Goal: Check status: Check status

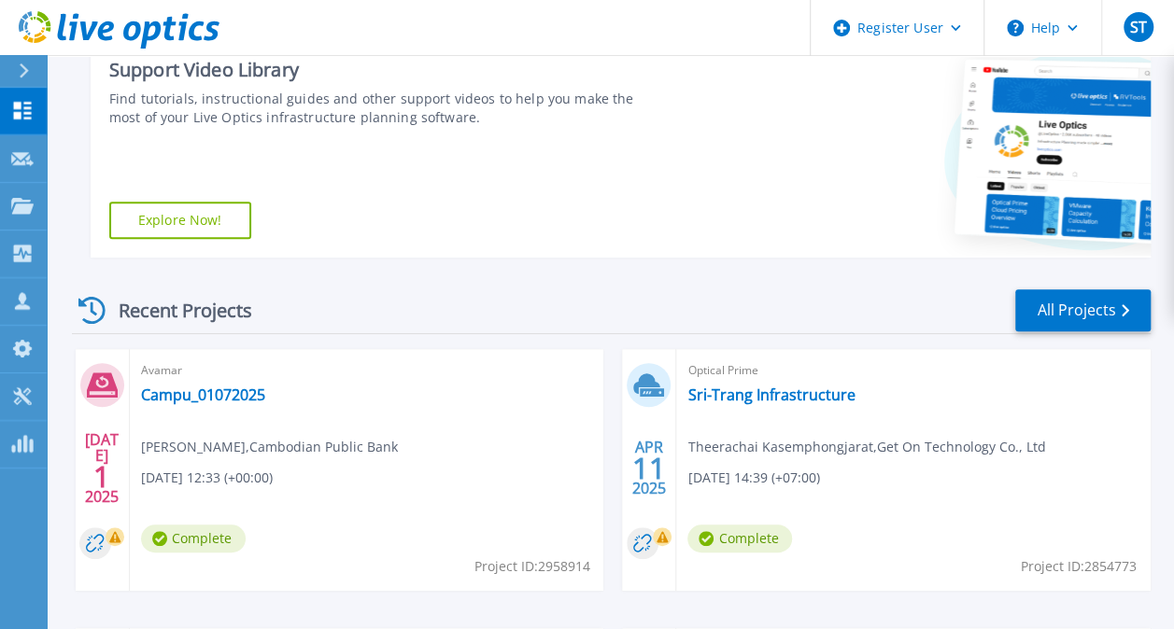
scroll to position [333, 0]
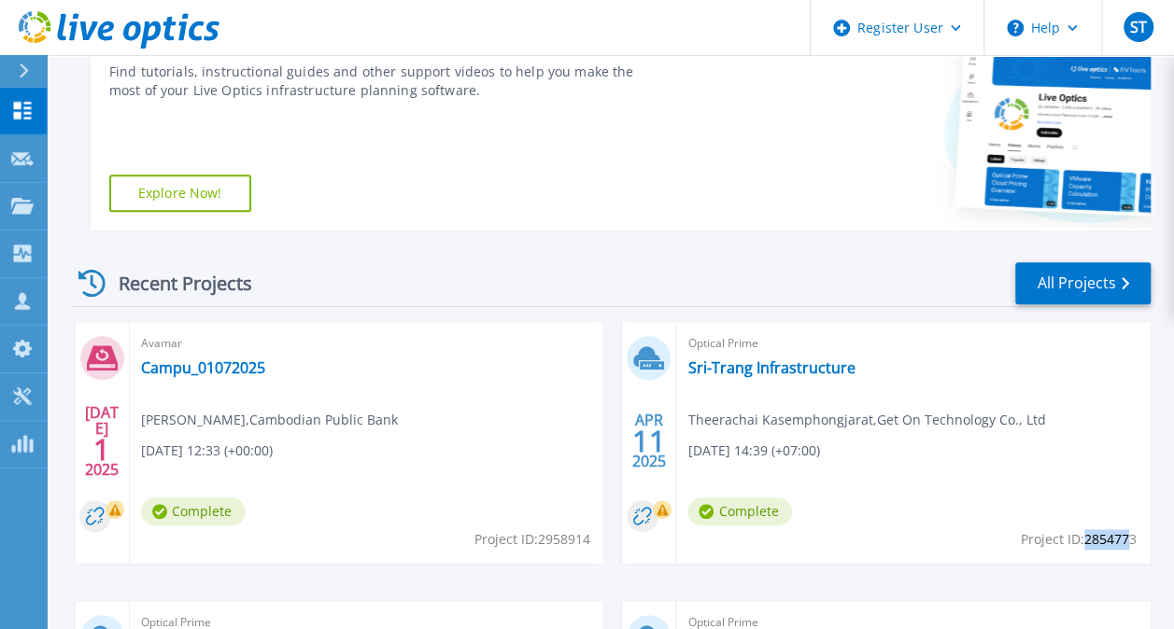
drag, startPoint x: 1080, startPoint y: 538, endPoint x: 1132, endPoint y: 542, distance: 51.5
click at [589, 542] on span "Project ID: 2854773" at bounding box center [531, 539] width 116 height 21
drag, startPoint x: 1132, startPoint y: 542, endPoint x: 1122, endPoint y: 559, distance: 20.0
click at [1122, 559] on div "Optical Prime Sri-Trang Infrastructure Theerachai Kasemphongjarat , Get On Tech…" at bounding box center [913, 443] width 474 height 242
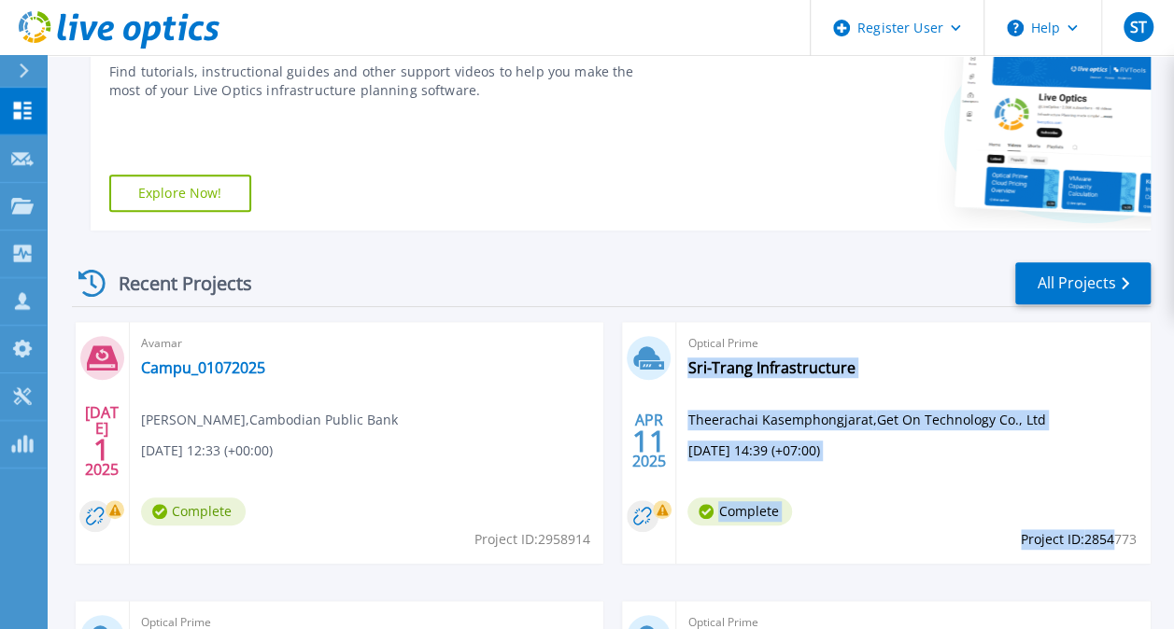
drag, startPoint x: 1136, startPoint y: 537, endPoint x: 1113, endPoint y: 538, distance: 23.4
click at [1113, 538] on div "Optical Prime Sri-Trang Infrastructure Theerachai Kasemphongjarat , Get On Tech…" at bounding box center [913, 443] width 474 height 242
drag, startPoint x: 1113, startPoint y: 538, endPoint x: 1120, endPoint y: 564, distance: 26.9
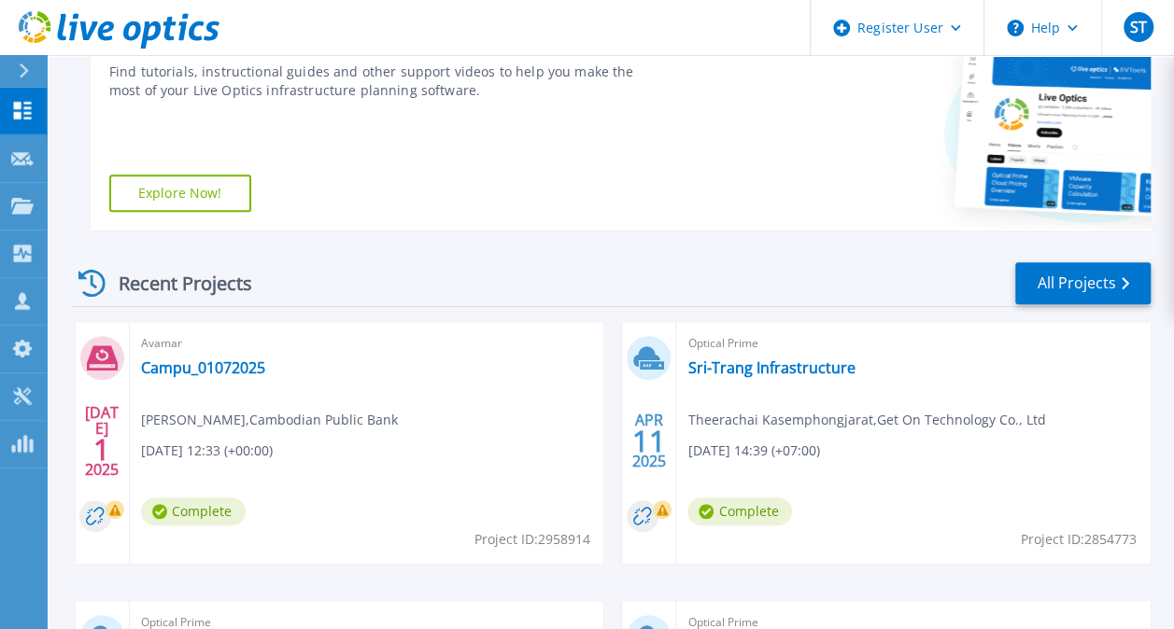
click at [589, 543] on span "Project ID: 2854773" at bounding box center [531, 539] width 116 height 21
drag, startPoint x: 1134, startPoint y: 539, endPoint x: 1084, endPoint y: 540, distance: 49.5
click at [589, 540] on span "Project ID: 2854773" at bounding box center [531, 539] width 116 height 21
copy span "2854773"
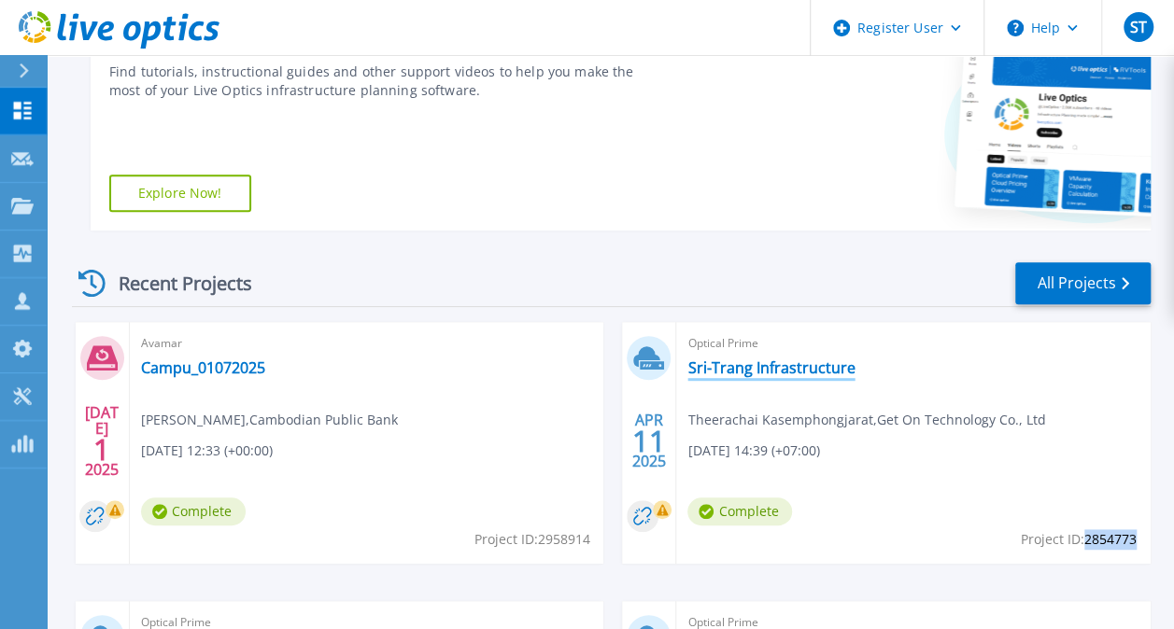
click at [781, 365] on link "Sri-Trang Infrastructure" at bounding box center [770, 368] width 167 height 19
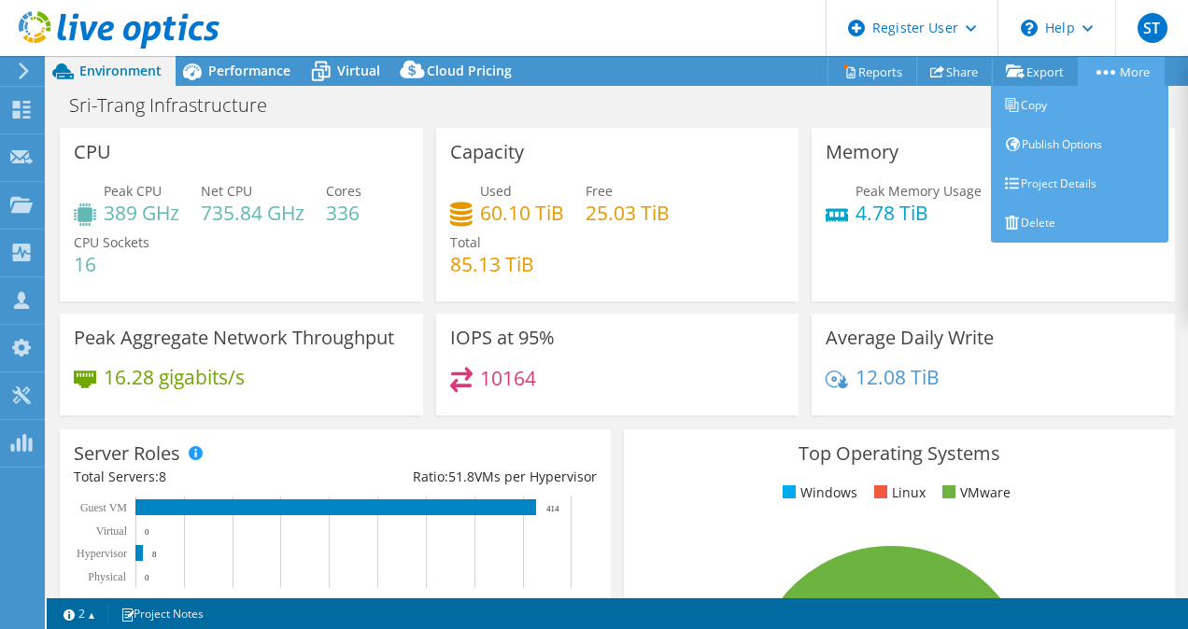
click at [1102, 75] on link "More" at bounding box center [1121, 71] width 87 height 29
click at [1048, 176] on link "Project Details" at bounding box center [1079, 183] width 177 height 39
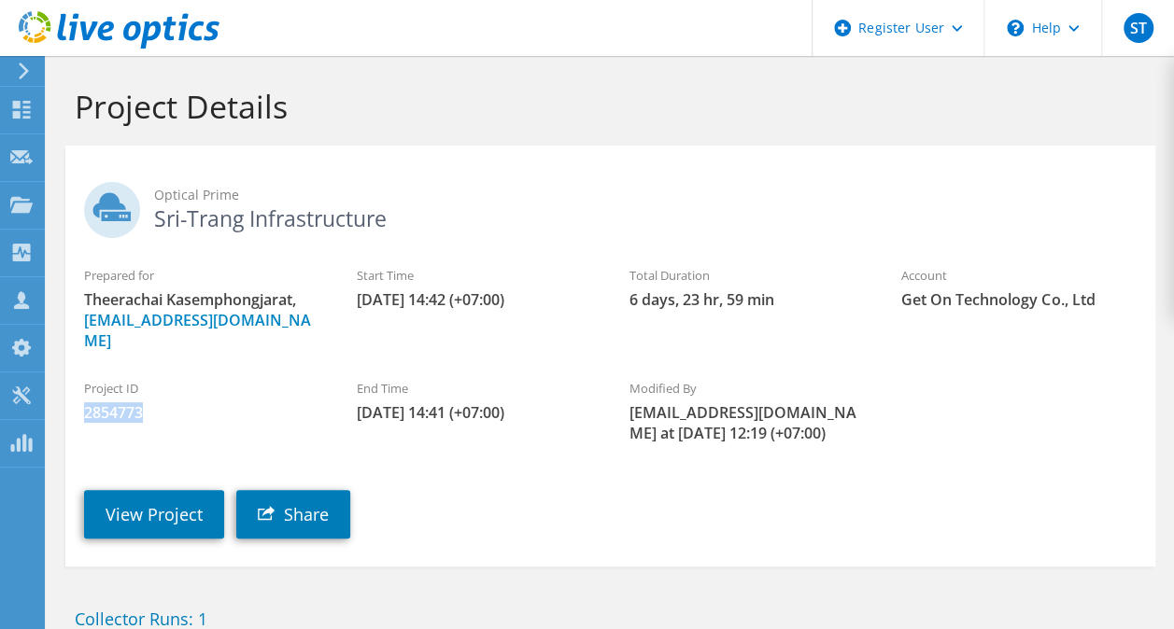
drag, startPoint x: 148, startPoint y: 389, endPoint x: 82, endPoint y: 393, distance: 65.5
click at [82, 393] on div "Project ID 2854773" at bounding box center [201, 401] width 273 height 63
copy span "2854773"
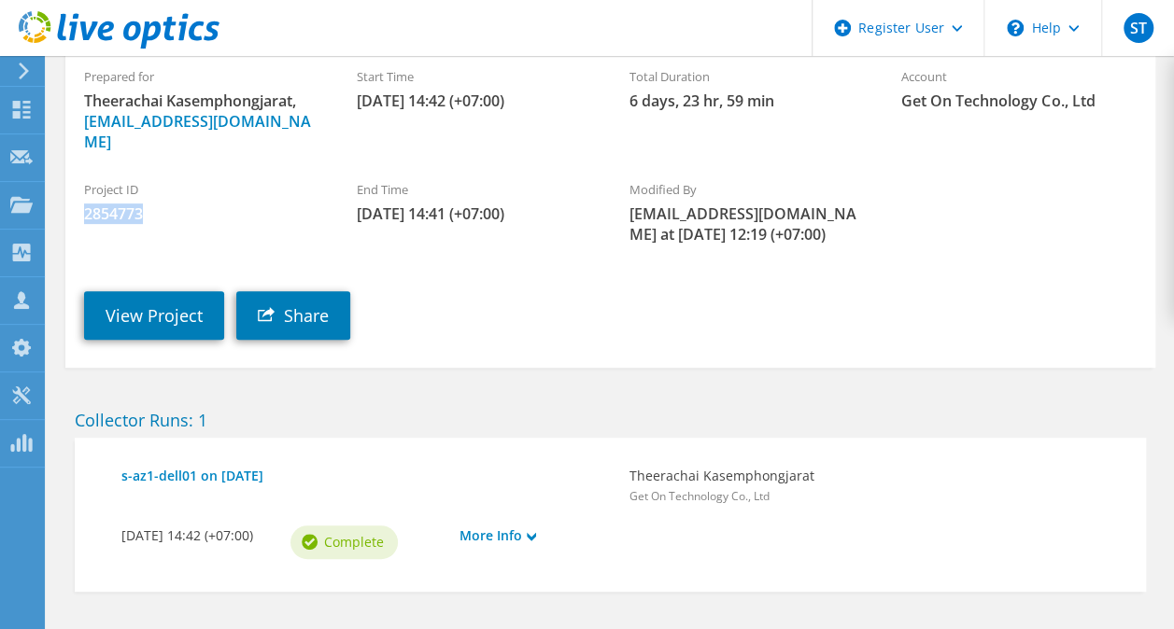
scroll to position [255, 0]
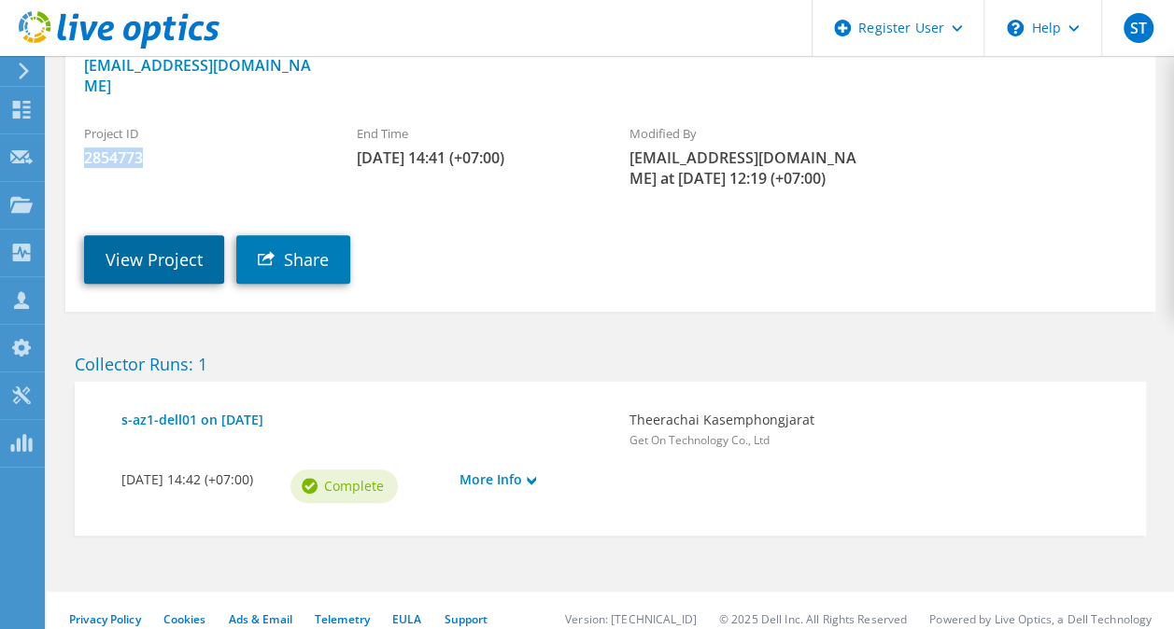
click at [142, 235] on link "View Project" at bounding box center [154, 259] width 140 height 49
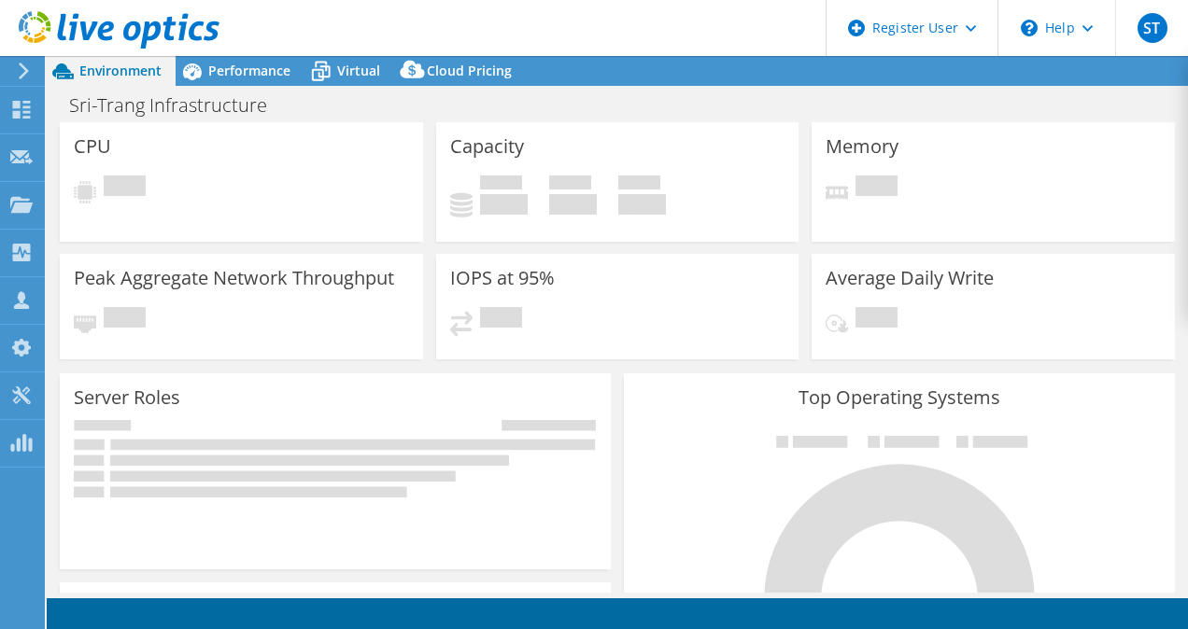
select select "USD"
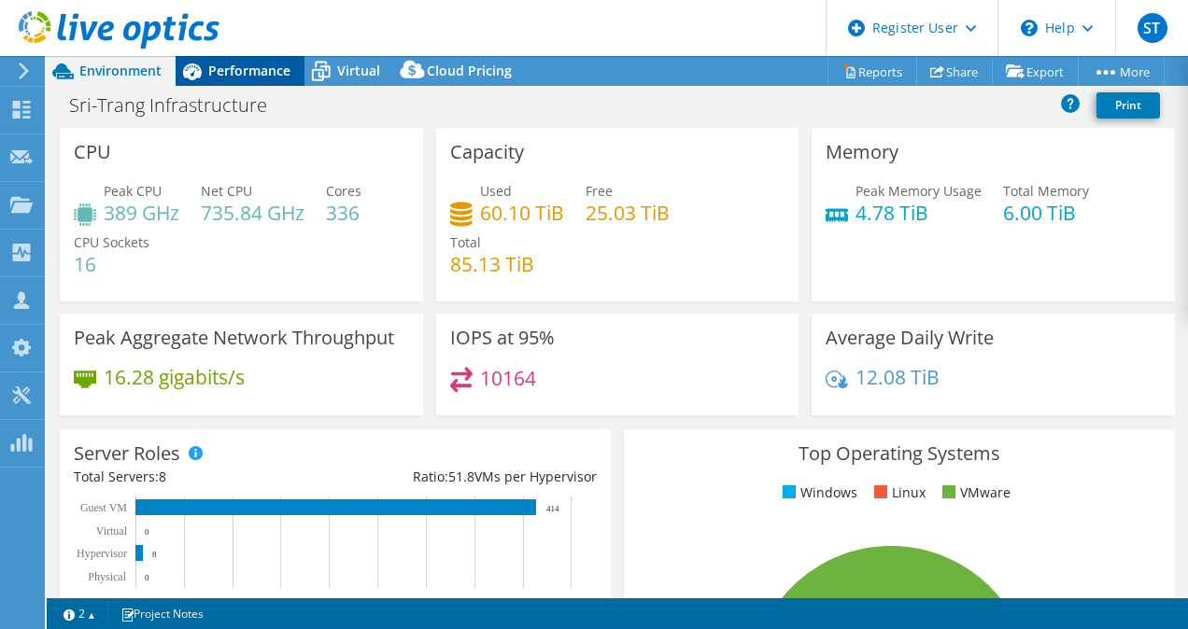
click at [255, 77] on span "Performance" at bounding box center [249, 71] width 82 height 18
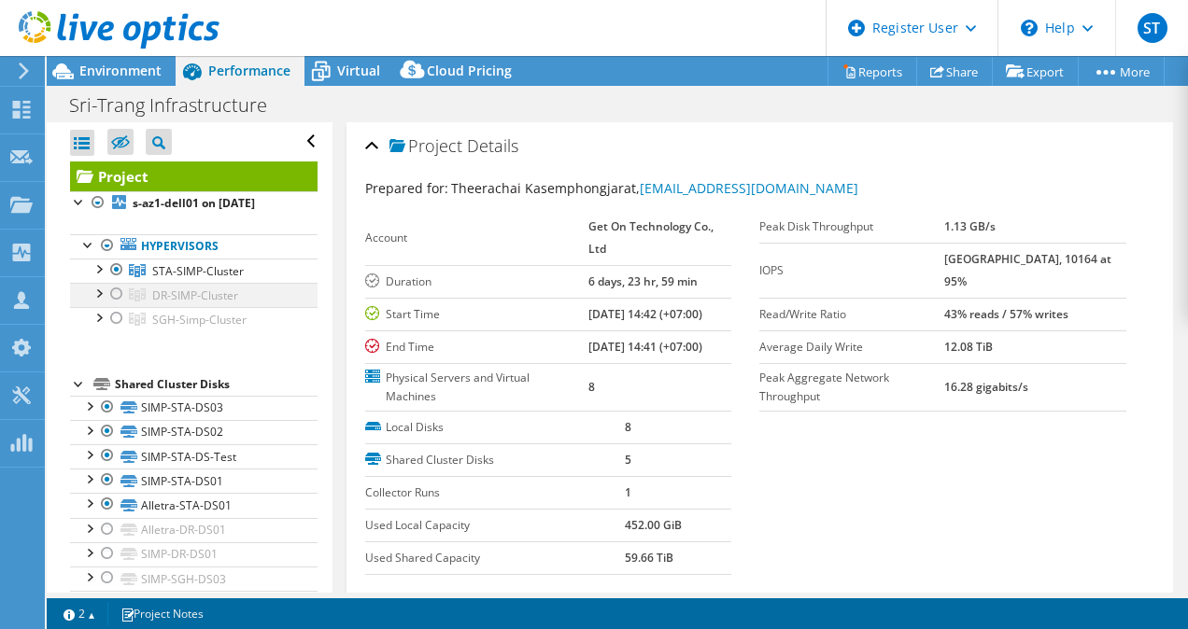
click at [114, 291] on div at bounding box center [116, 294] width 19 height 22
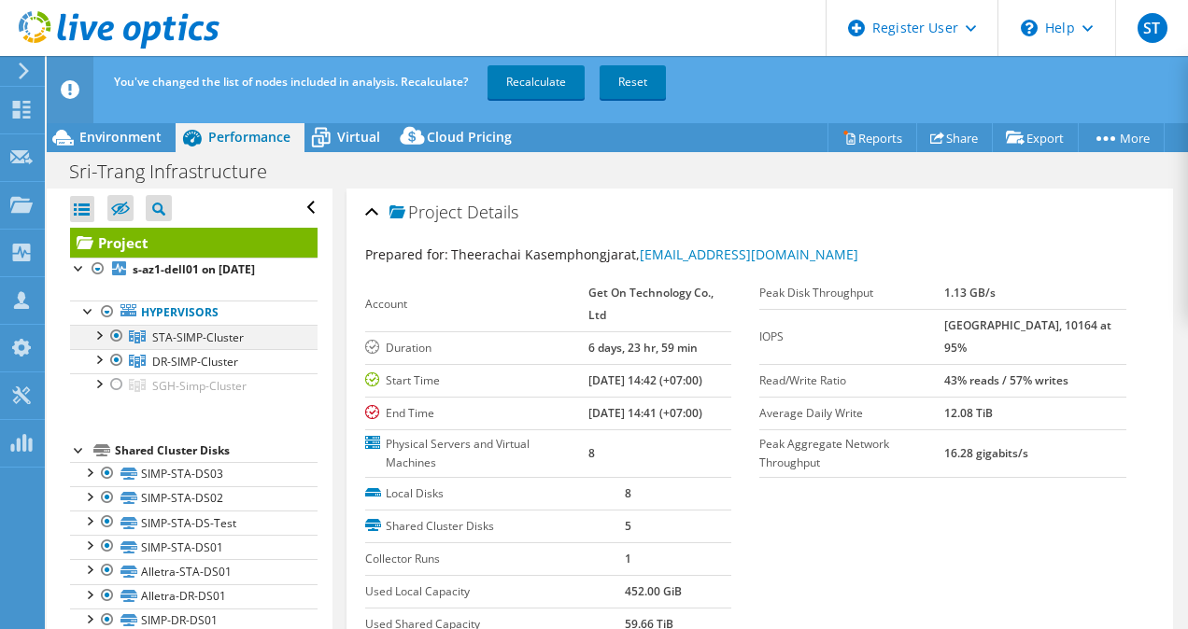
click at [114, 336] on div at bounding box center [116, 336] width 19 height 22
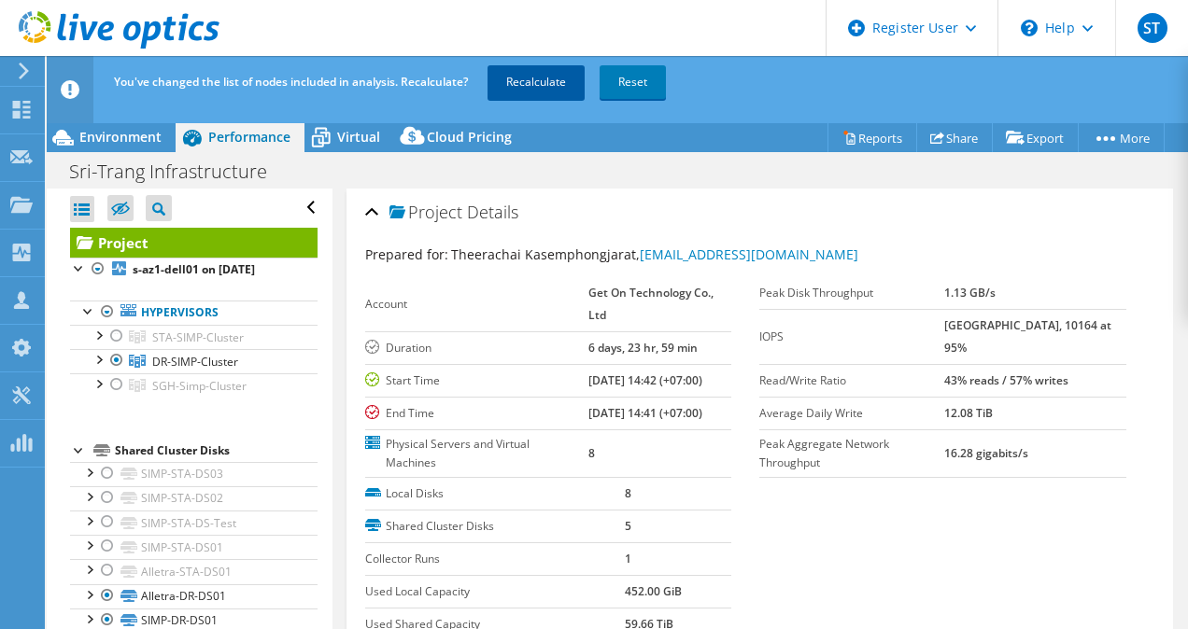
click at [536, 90] on link "Recalculate" at bounding box center [535, 82] width 97 height 34
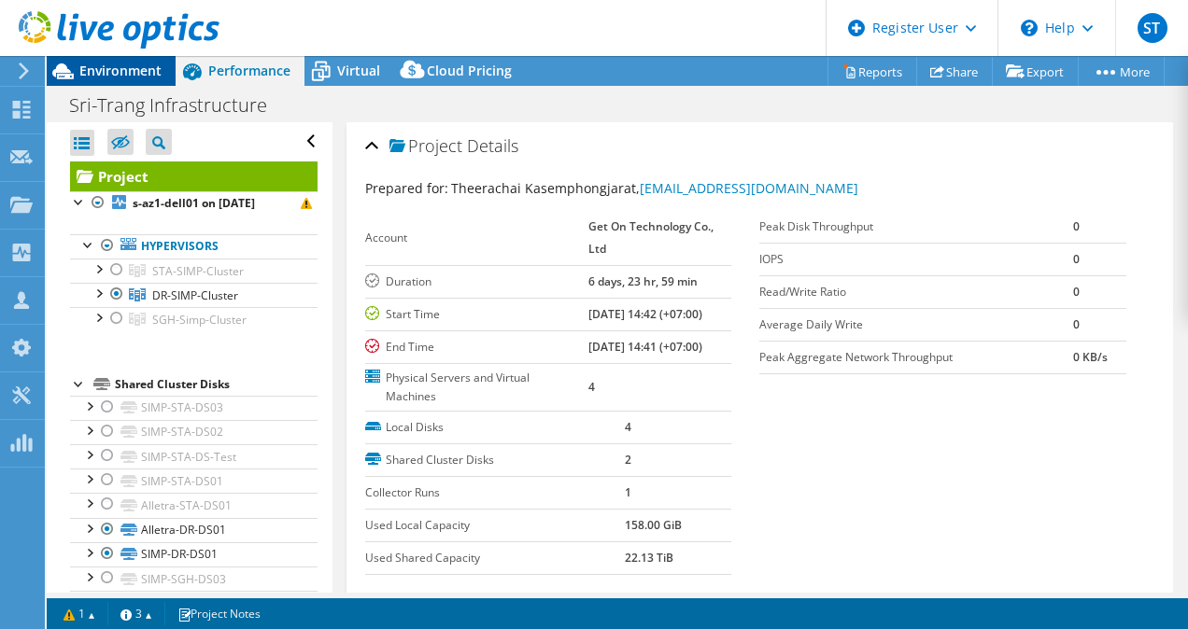
click at [111, 76] on span "Environment" at bounding box center [120, 71] width 82 height 18
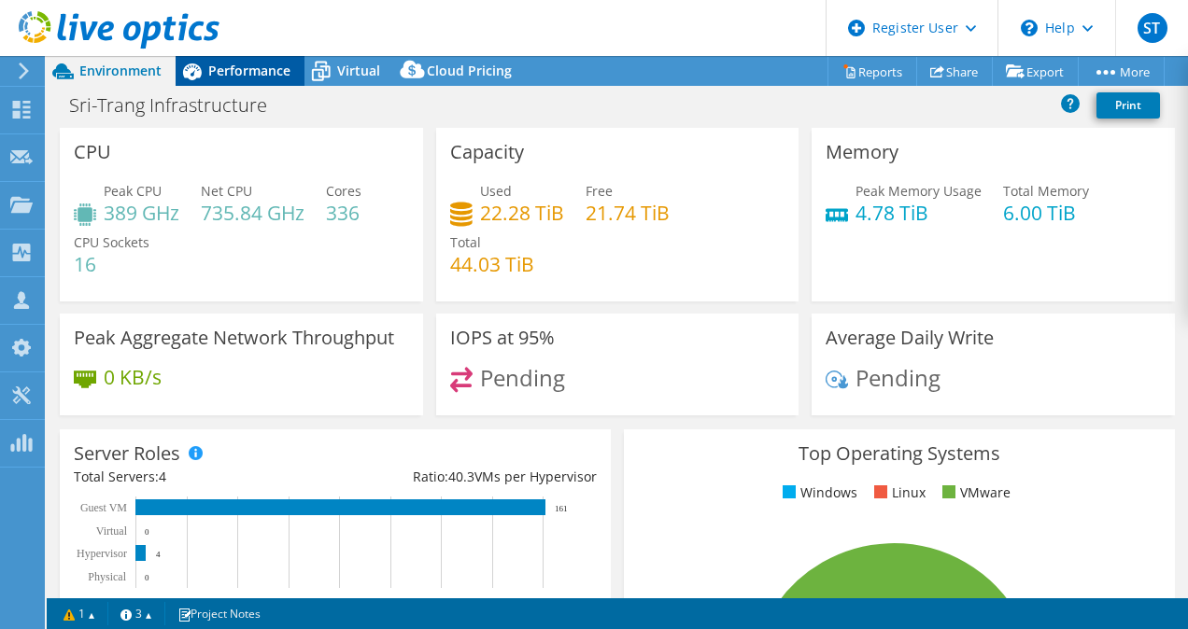
click at [268, 73] on span "Performance" at bounding box center [249, 71] width 82 height 18
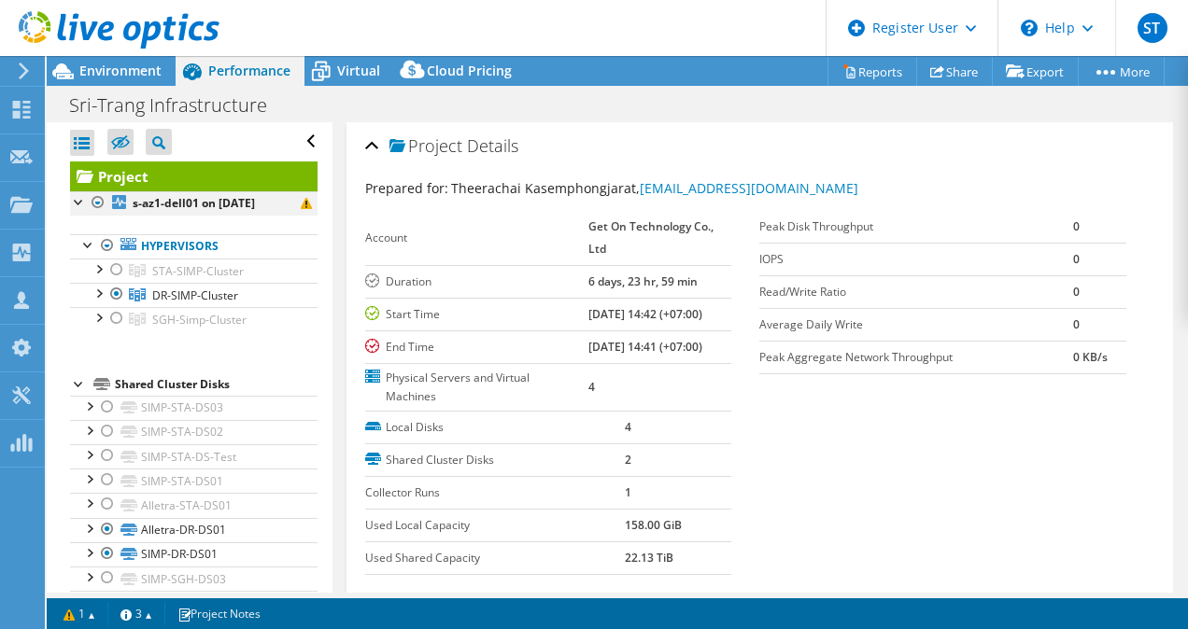
click at [103, 201] on div at bounding box center [98, 202] width 19 height 22
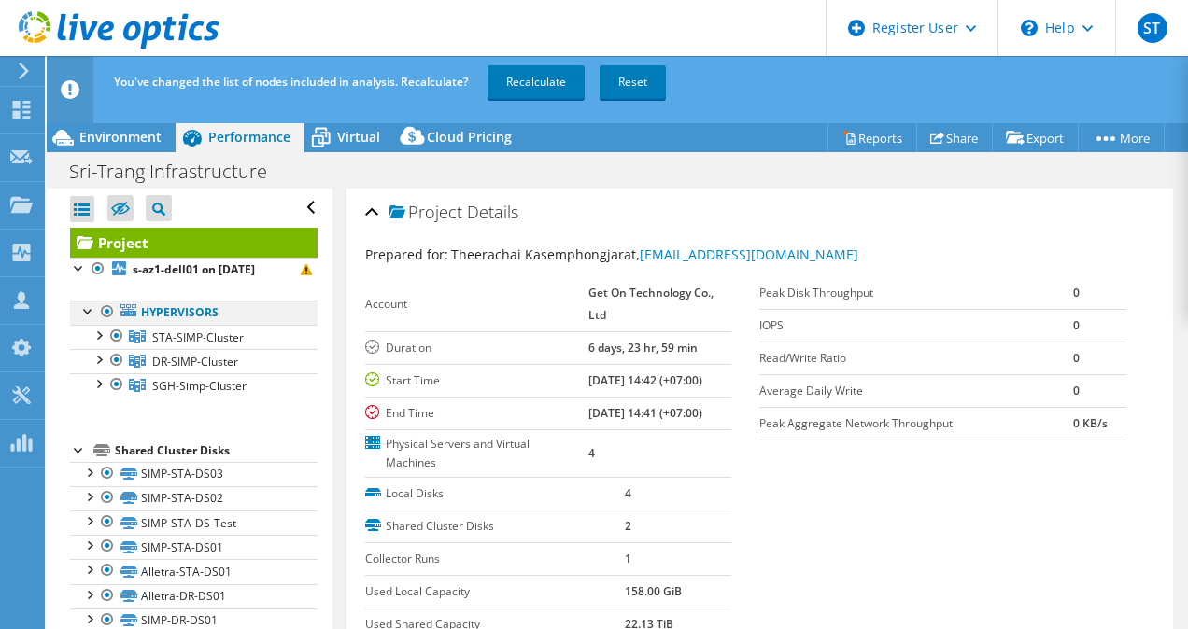
click at [108, 314] on div at bounding box center [107, 312] width 19 height 22
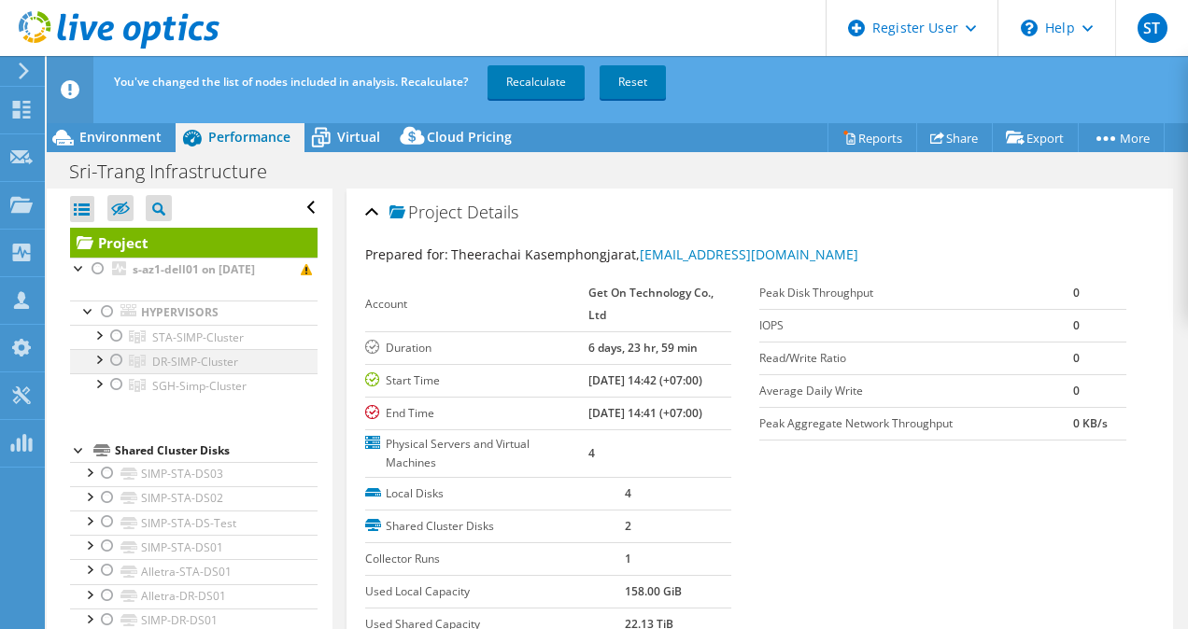
click at [118, 362] on div at bounding box center [116, 360] width 19 height 22
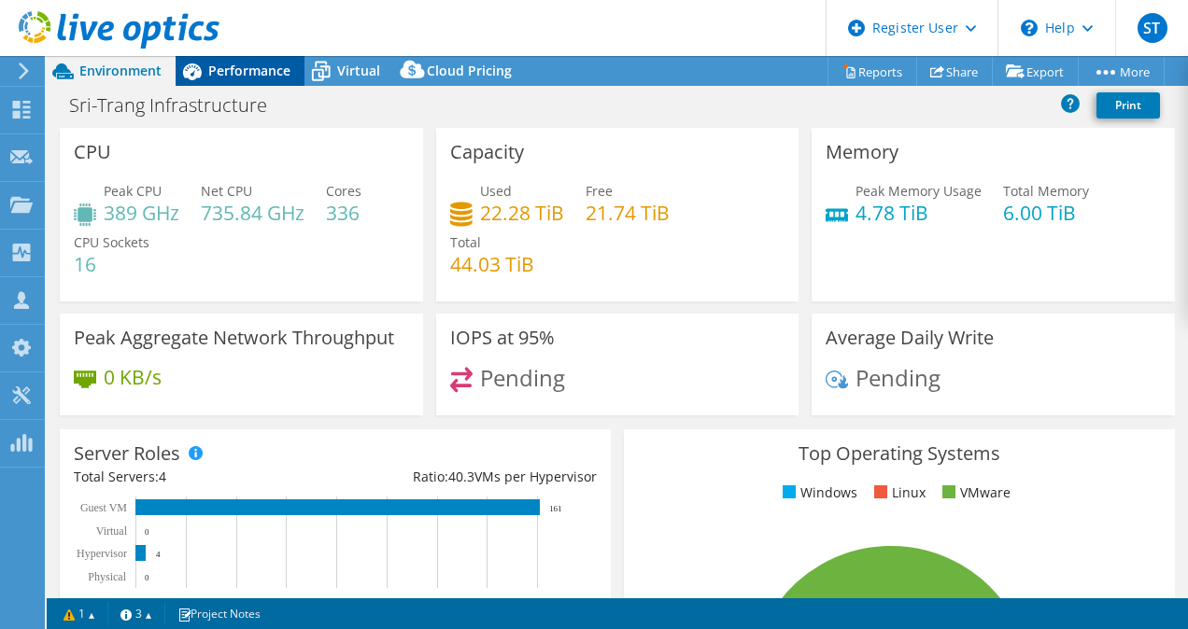
click at [256, 80] on div "Performance" at bounding box center [240, 71] width 129 height 30
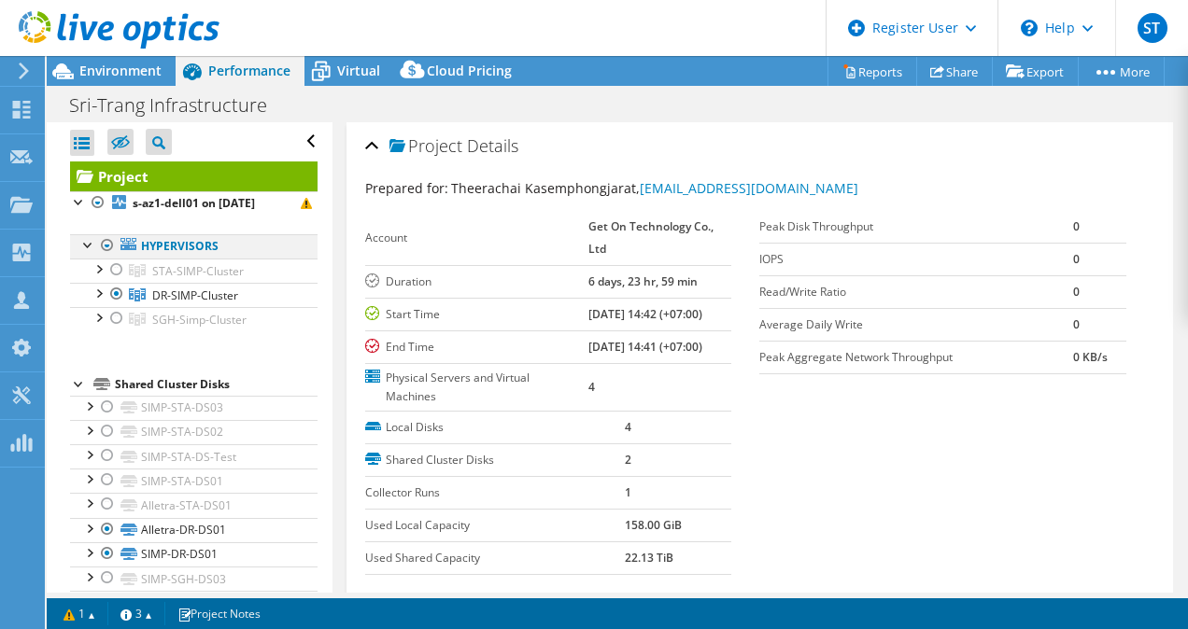
click at [108, 239] on div at bounding box center [107, 245] width 19 height 22
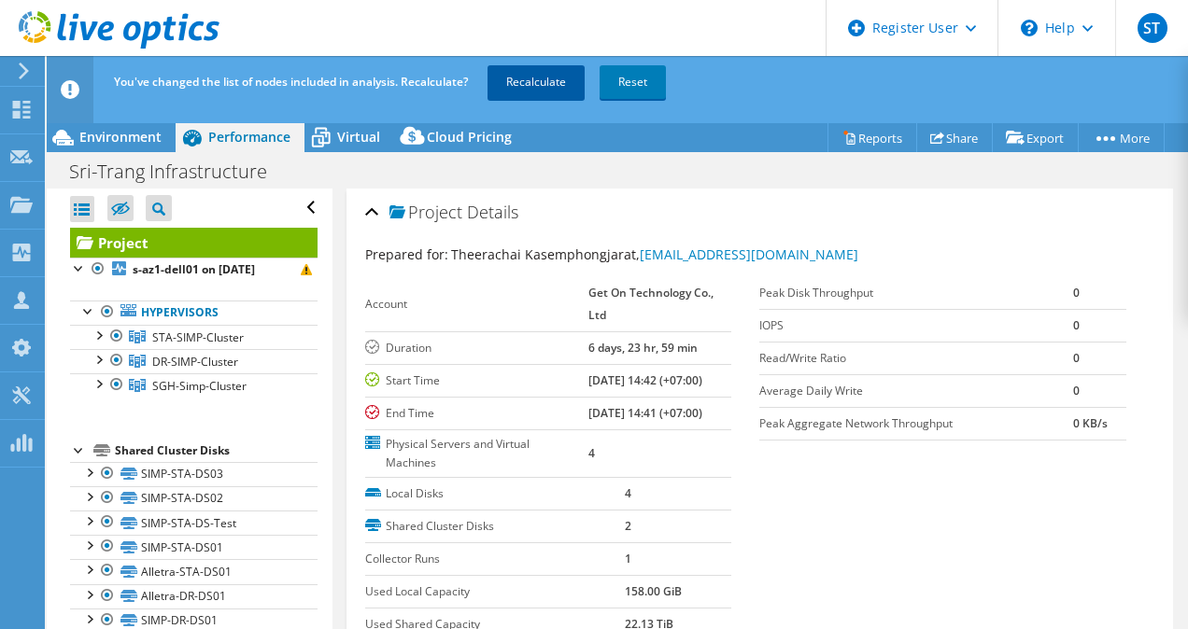
click at [540, 78] on link "Recalculate" at bounding box center [535, 82] width 97 height 34
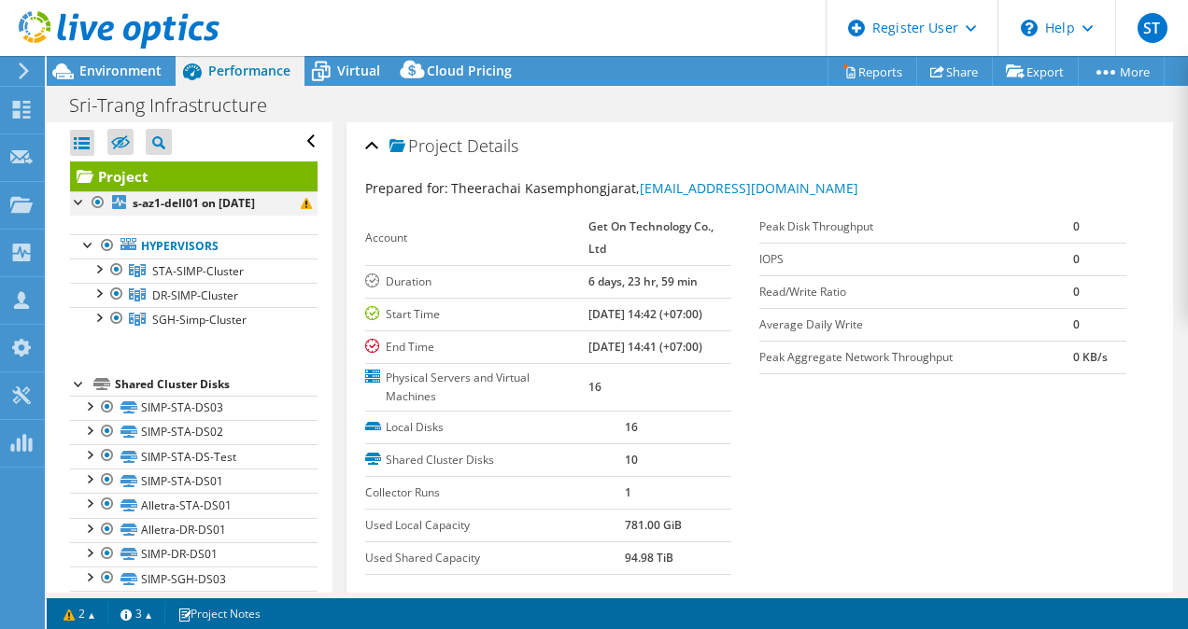
click at [99, 198] on div at bounding box center [98, 202] width 19 height 22
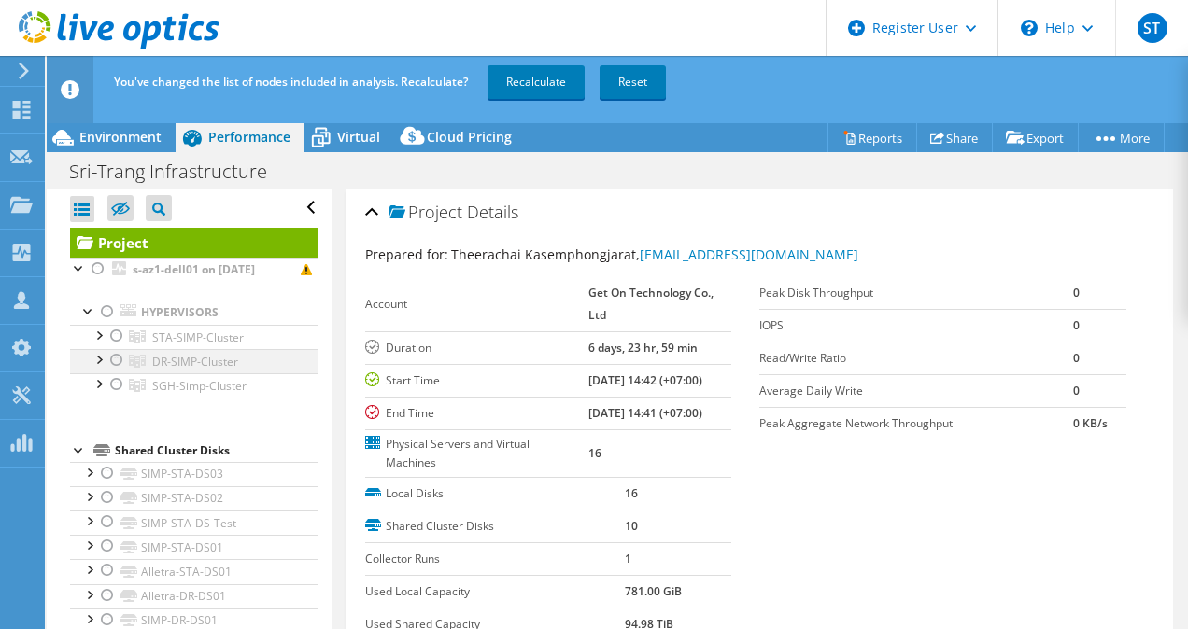
click at [118, 359] on div at bounding box center [116, 360] width 19 height 22
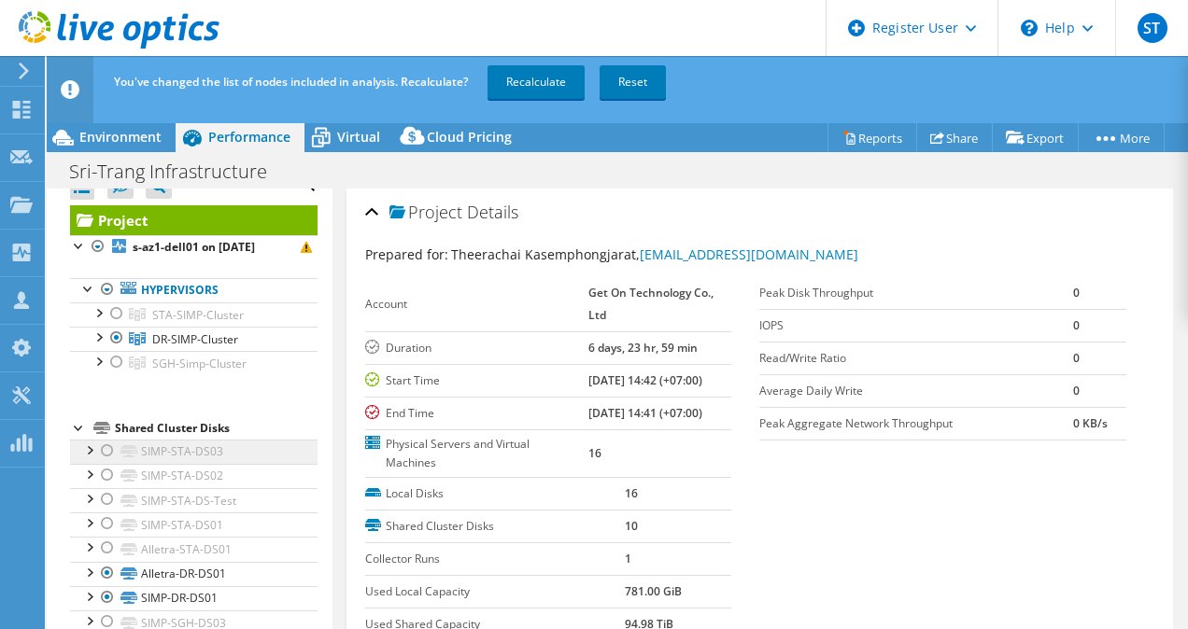
scroll to position [64, 0]
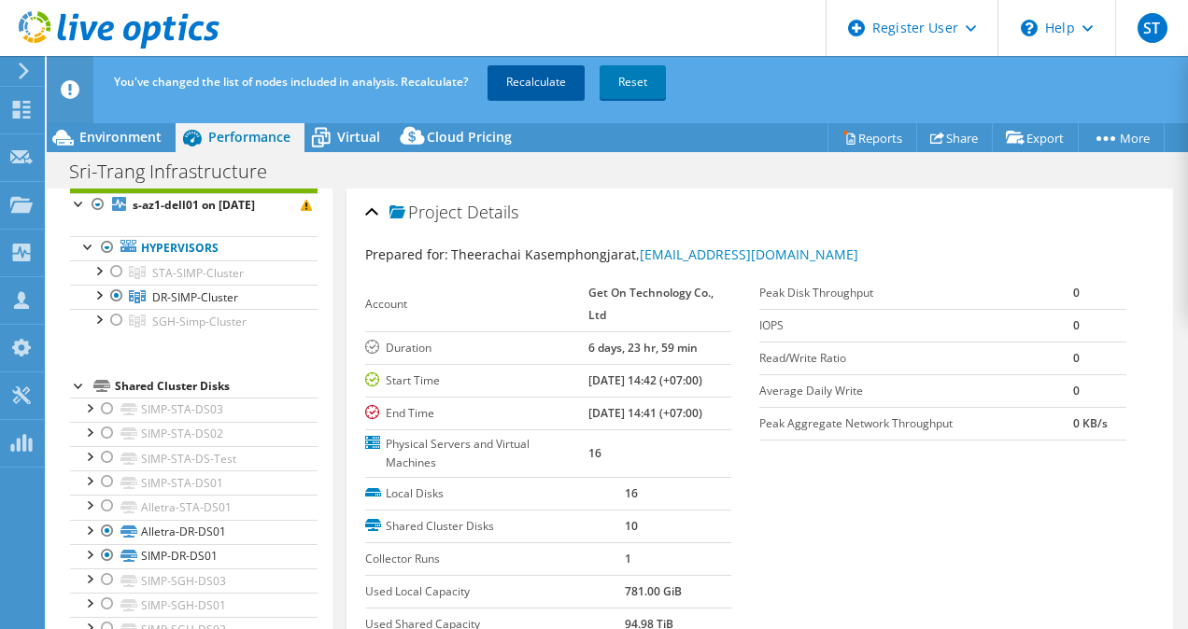
click at [519, 86] on link "Recalculate" at bounding box center [535, 82] width 97 height 34
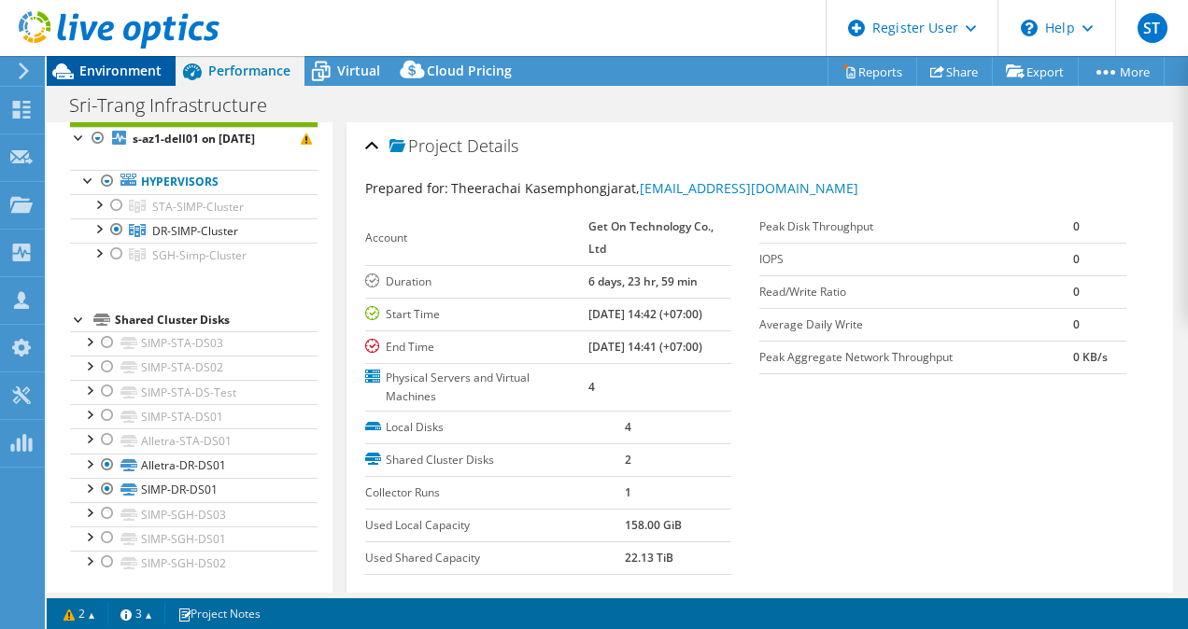
click at [129, 75] on span "Environment" at bounding box center [120, 71] width 82 height 18
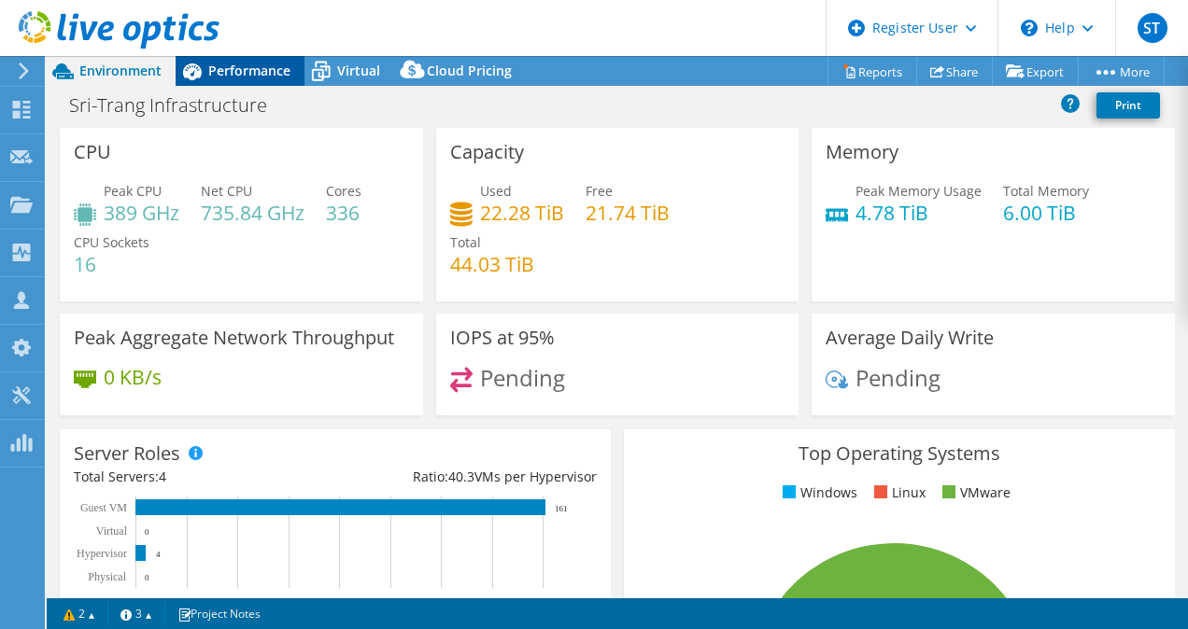
click at [271, 73] on span "Performance" at bounding box center [249, 71] width 82 height 18
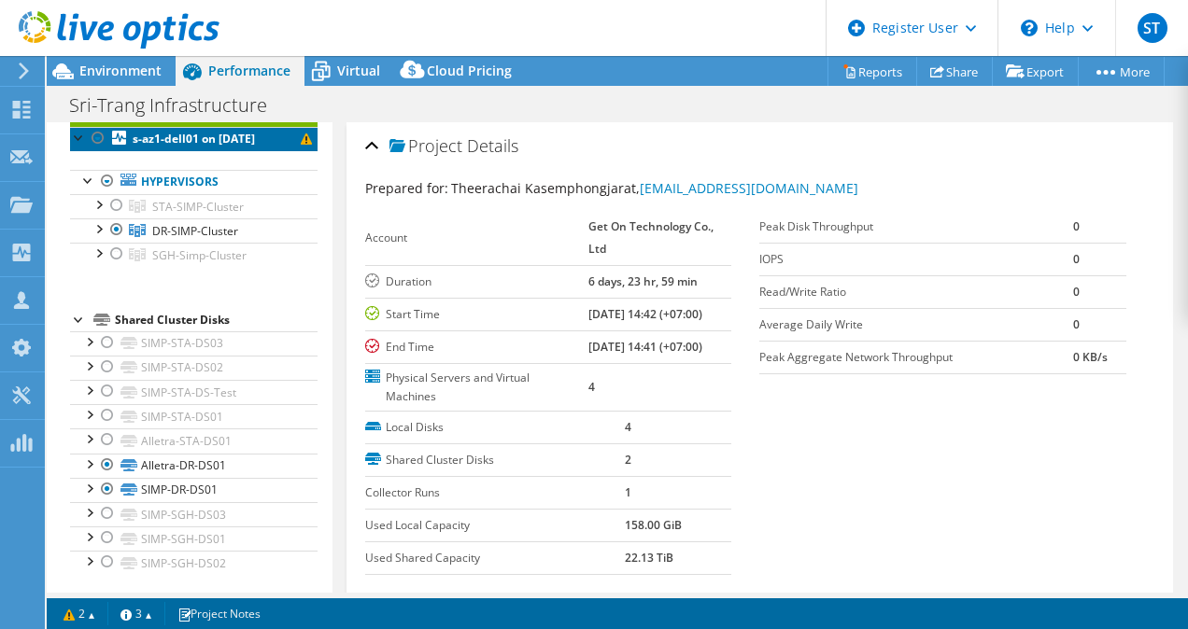
click at [204, 141] on b "s-az1-dell01 on [DATE]" at bounding box center [194, 139] width 122 height 16
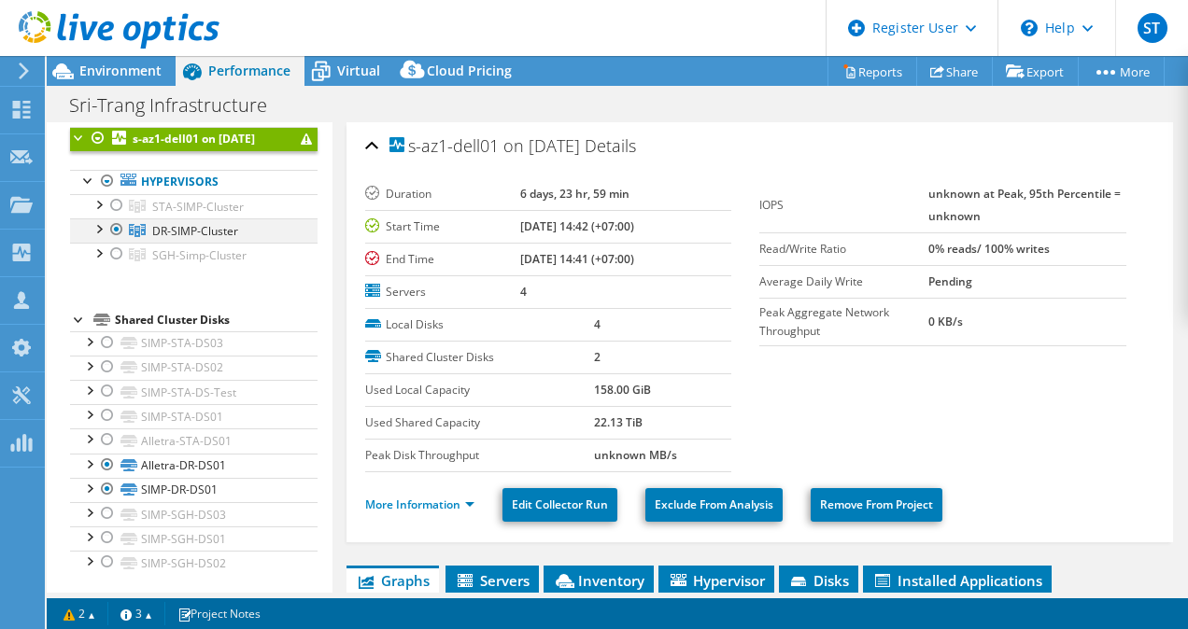
click at [101, 226] on div at bounding box center [98, 227] width 19 height 19
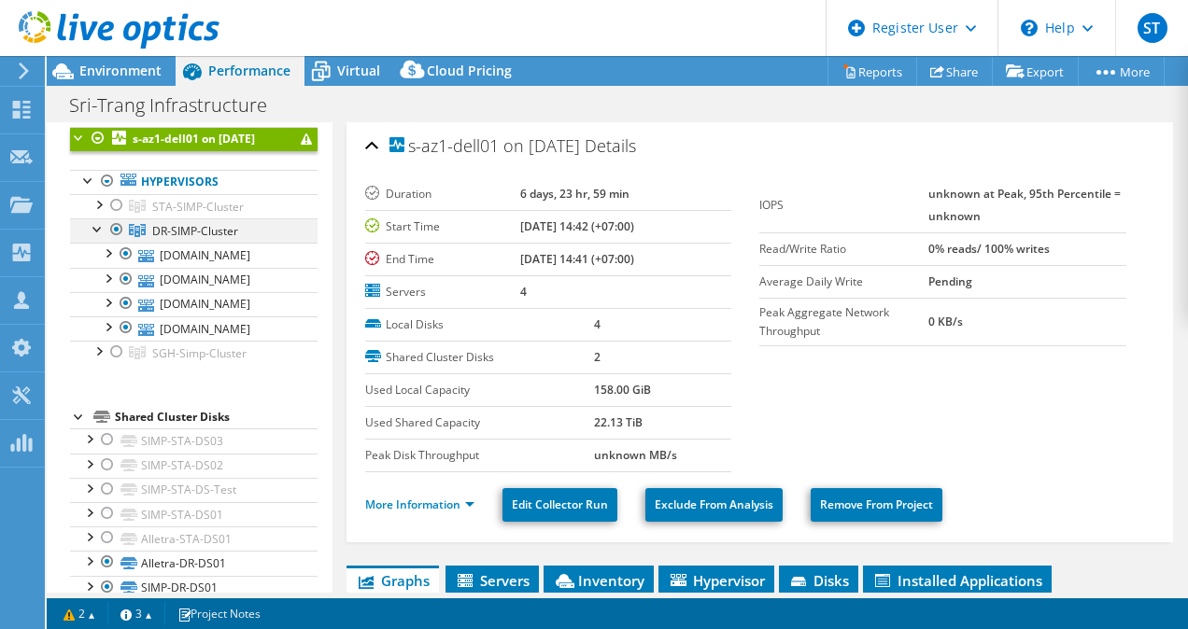
click at [120, 226] on div at bounding box center [116, 229] width 19 height 22
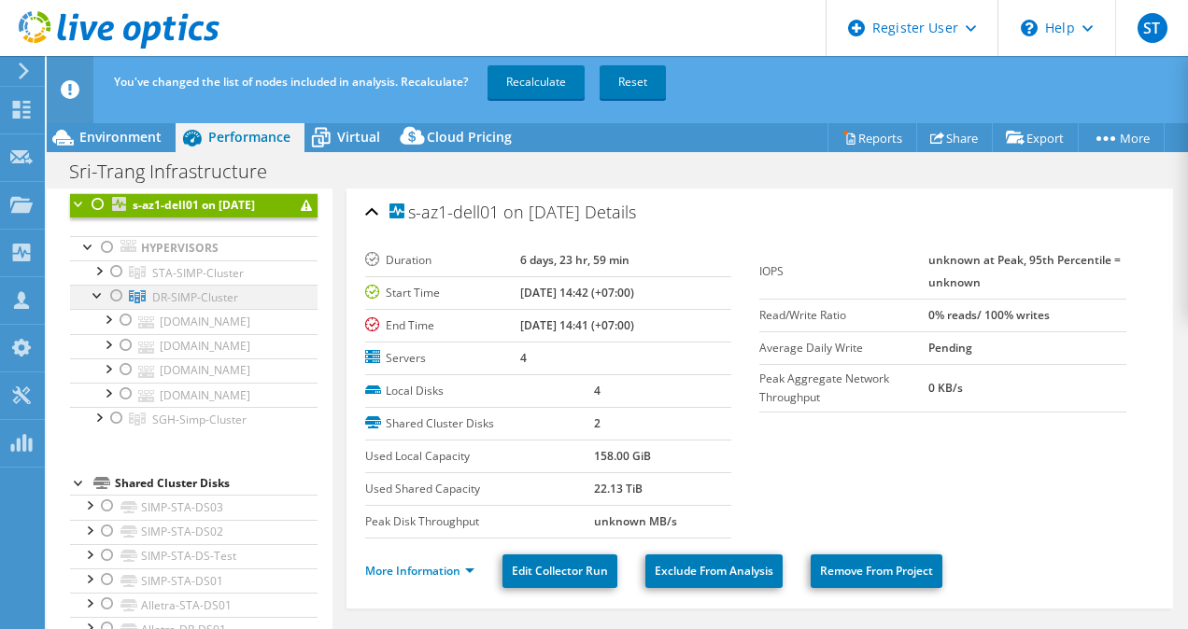
click at [117, 299] on div at bounding box center [116, 296] width 19 height 22
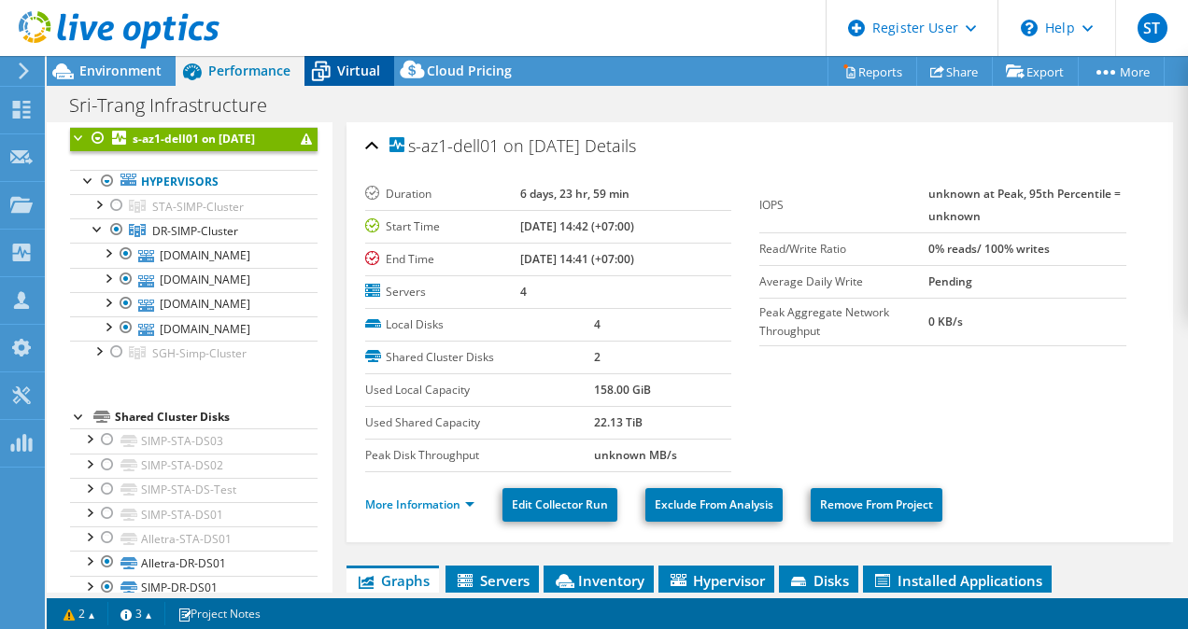
click at [364, 74] on span "Virtual" at bounding box center [358, 71] width 43 height 18
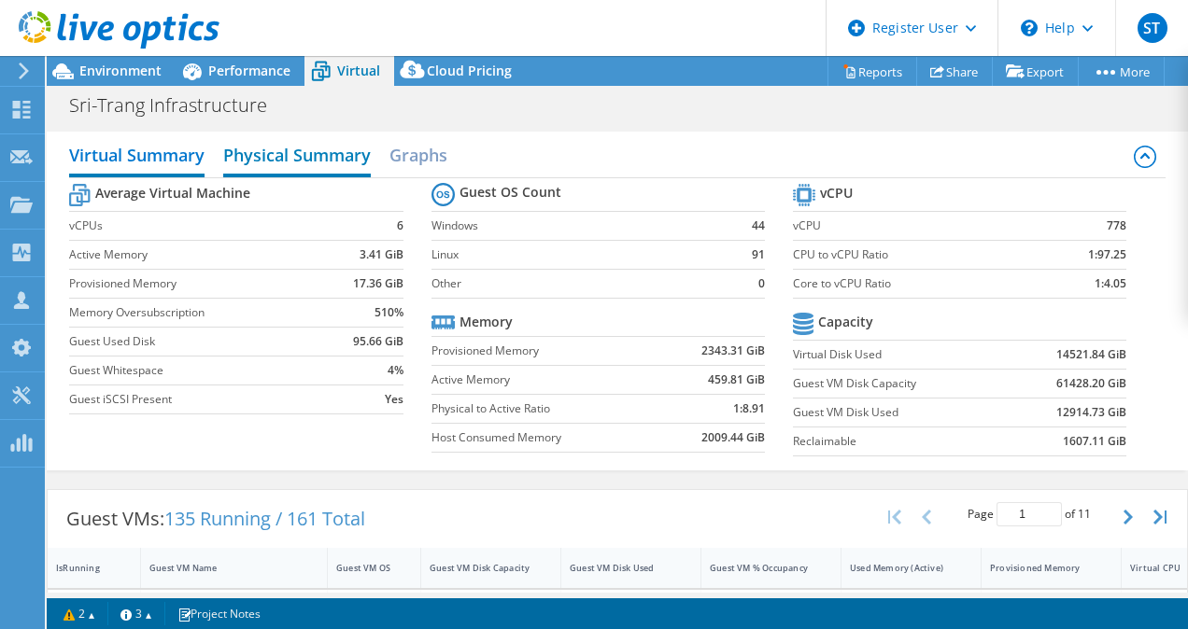
click at [329, 150] on h2 "Physical Summary" at bounding box center [297, 156] width 148 height 41
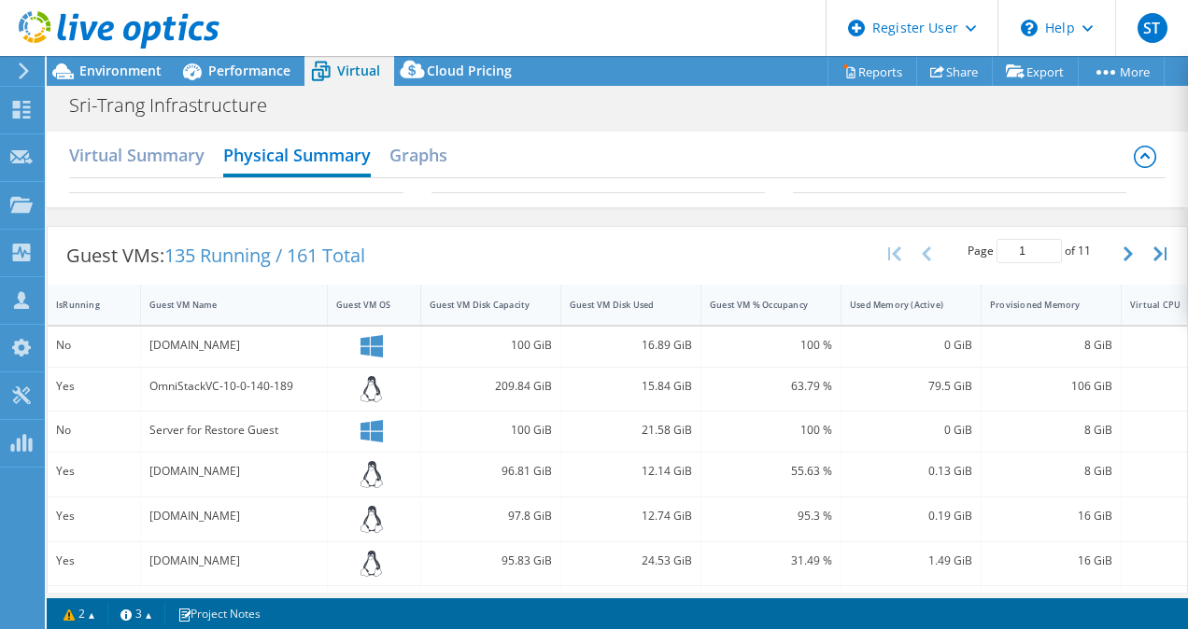
click at [1134, 159] on icon at bounding box center [1145, 157] width 22 height 22
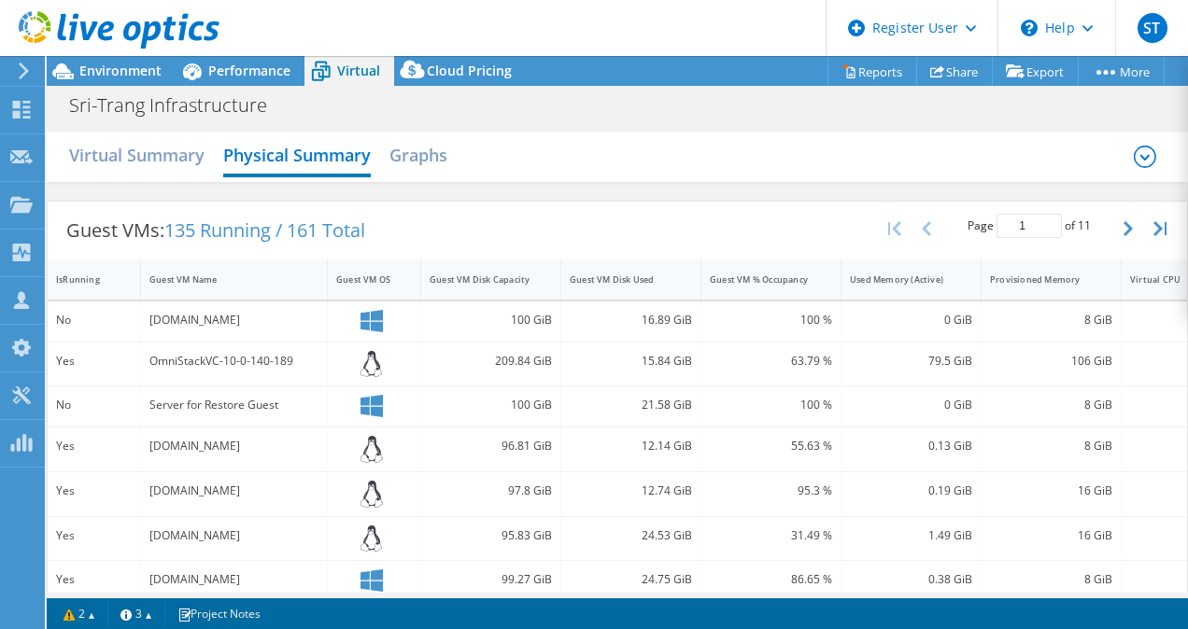
click at [1140, 159] on icon at bounding box center [1144, 157] width 9 height 6
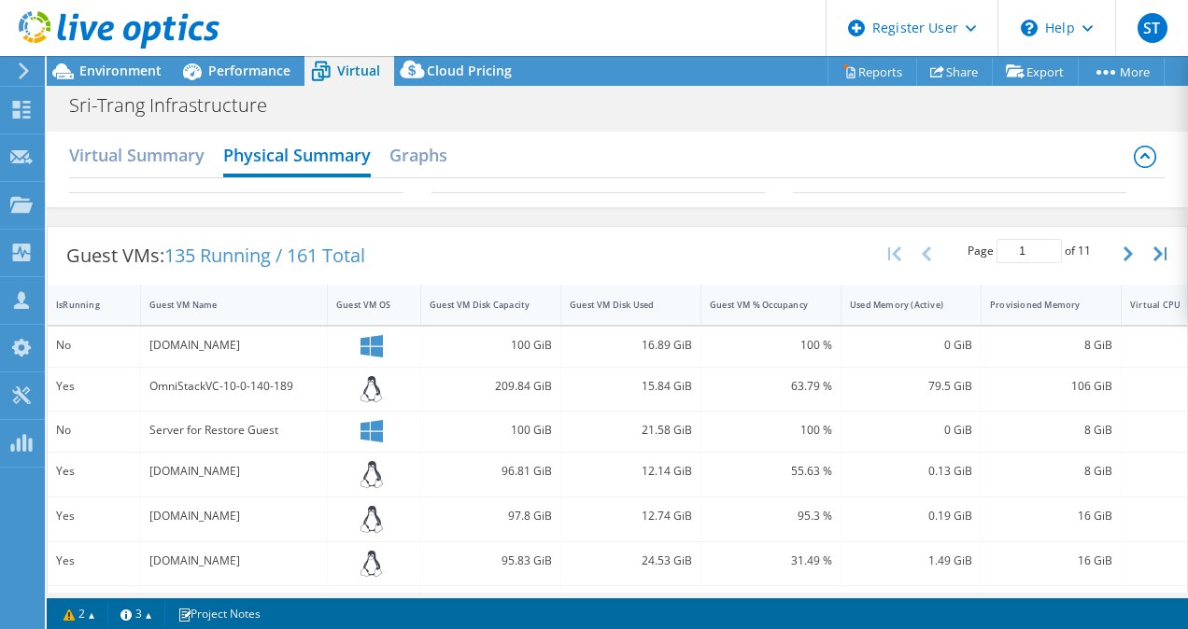
click at [1134, 159] on icon at bounding box center [1145, 157] width 22 height 22
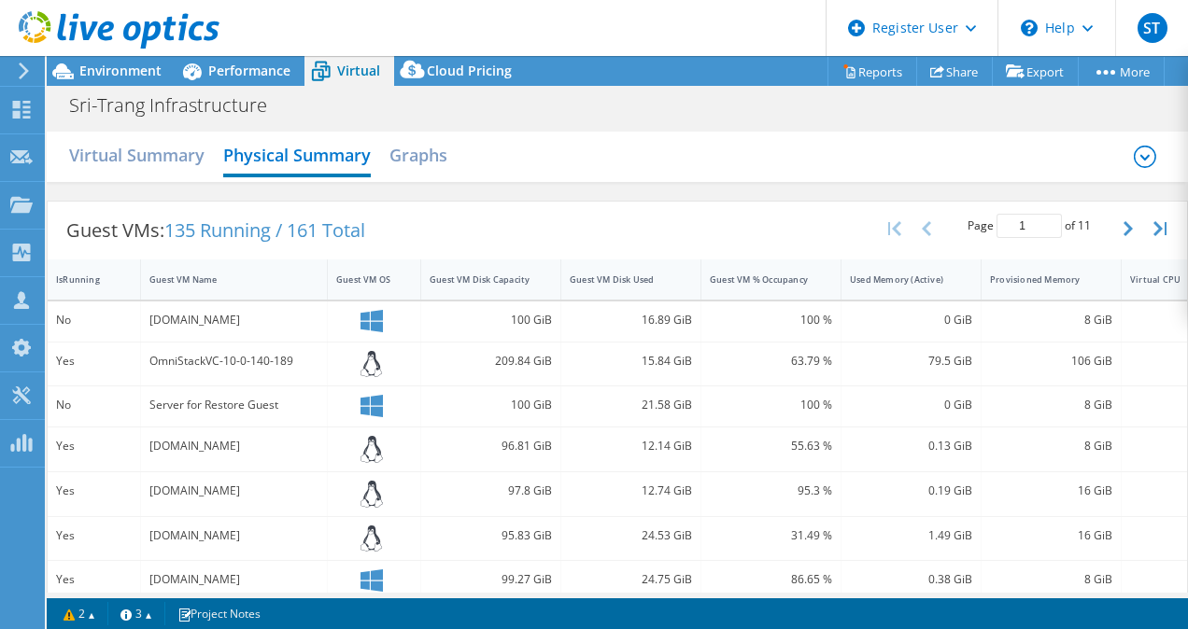
click at [1140, 159] on icon at bounding box center [1144, 157] width 9 height 6
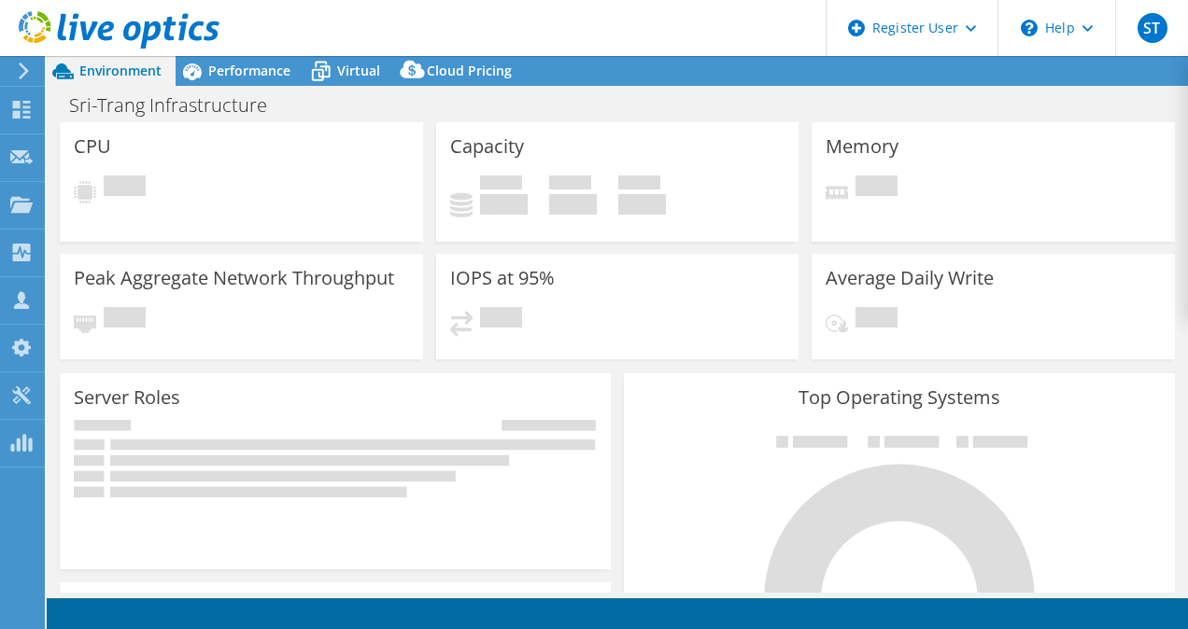
select select "USD"
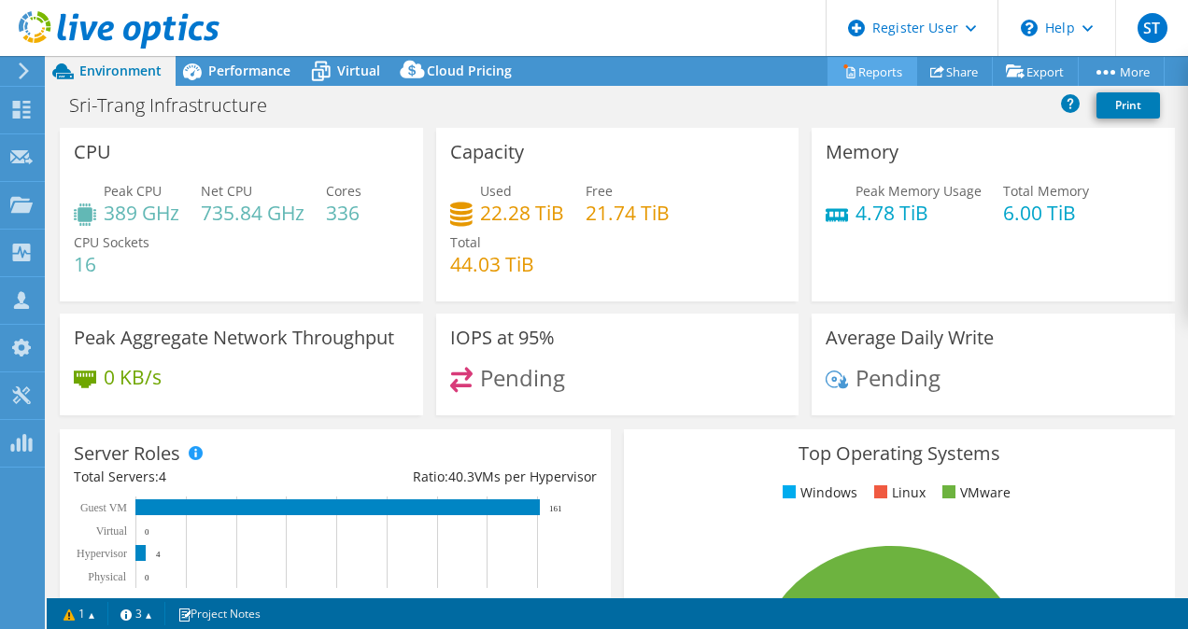
click at [842, 64] on icon at bounding box center [849, 71] width 14 height 14
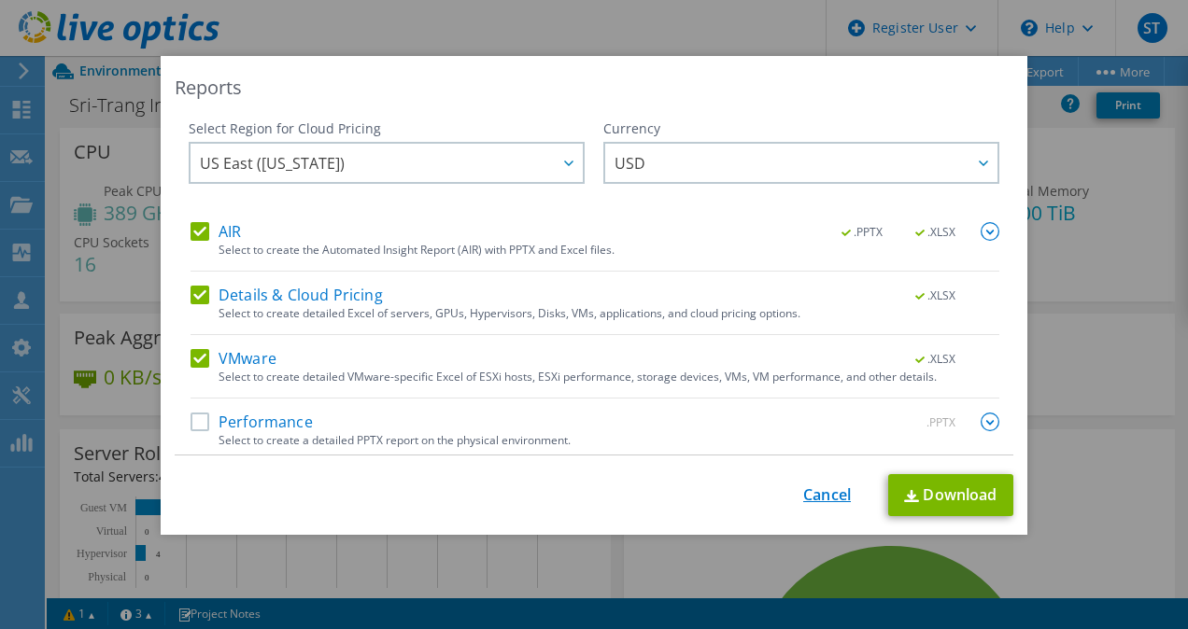
click at [827, 486] on link "Cancel" at bounding box center [827, 495] width 48 height 18
